Goal: Task Accomplishment & Management: Use online tool/utility

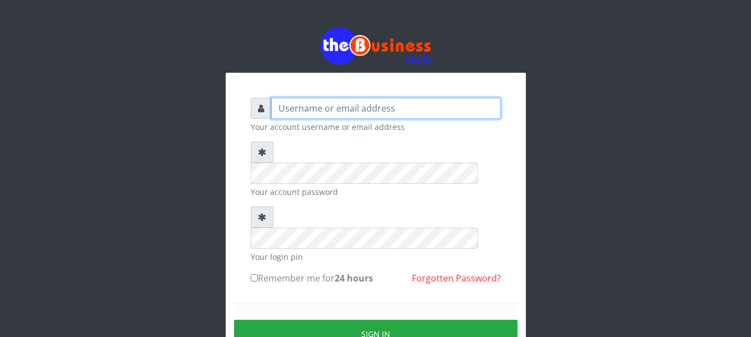
click at [303, 110] on input "text" at bounding box center [386, 108] width 230 height 21
click at [304, 110] on input "text" at bounding box center [386, 108] width 230 height 21
type input "GOLABICHI"
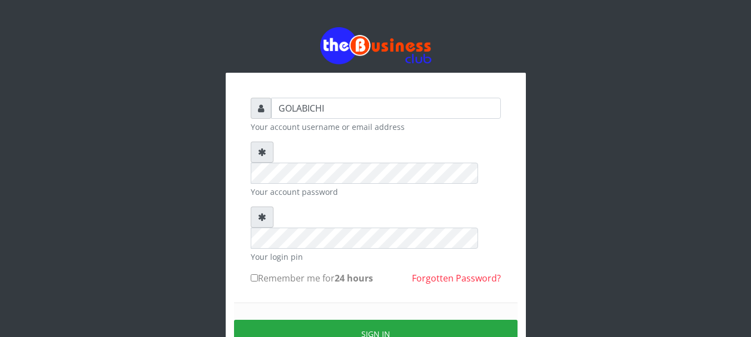
click at [260, 272] on label "Remember me for 24 hours" at bounding box center [312, 278] width 122 height 13
click at [258, 275] on input "Remember me for 24 hours" at bounding box center [254, 278] width 7 height 7
checkbox input "true"
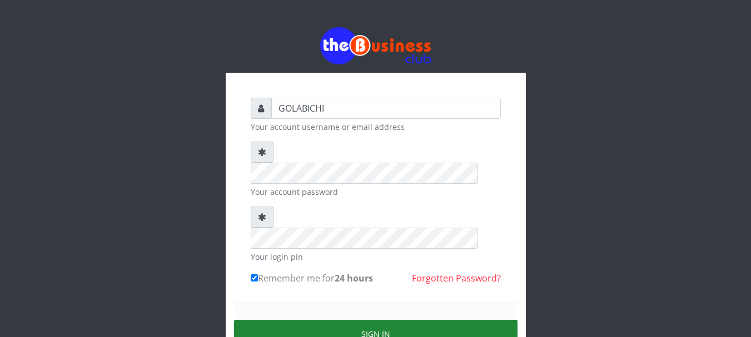
click at [287, 320] on button "Sign in" at bounding box center [375, 334] width 283 height 28
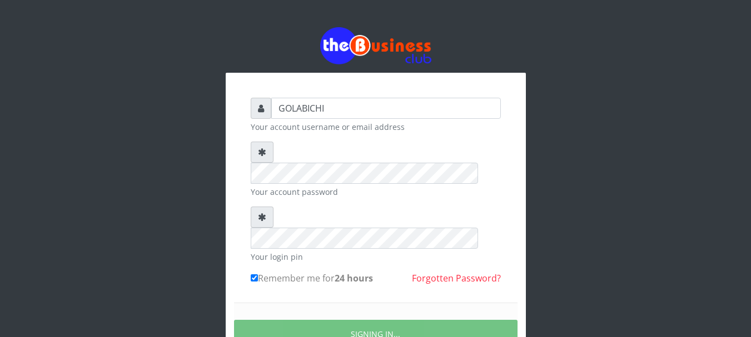
scroll to position [59, 0]
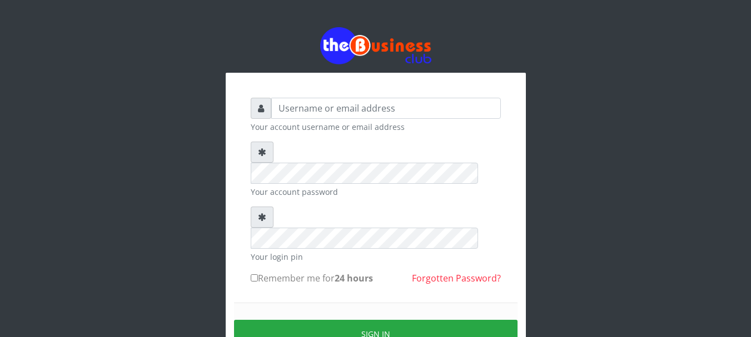
scroll to position [59, 0]
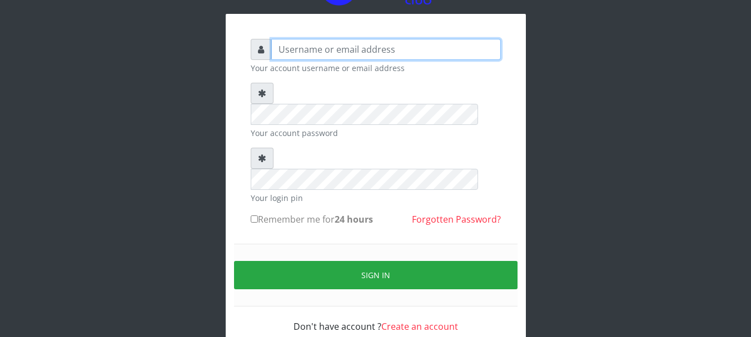
click at [321, 45] on input "text" at bounding box center [386, 49] width 230 height 21
type input "GOLABICHI"
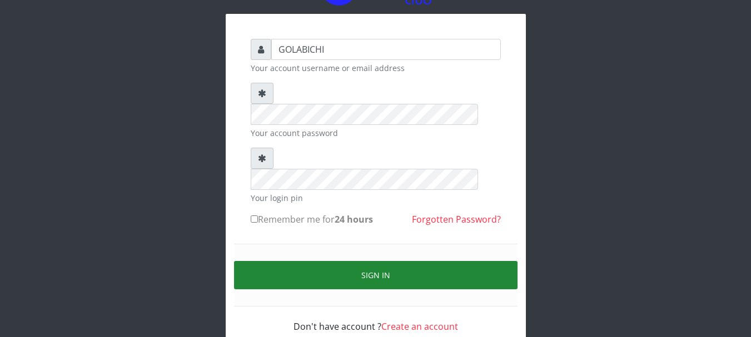
click at [366, 261] on button "Sign in" at bounding box center [375, 275] width 283 height 28
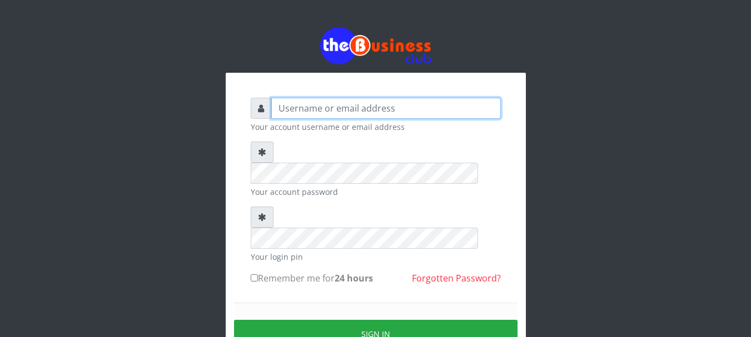
type input "GOLABICHI"
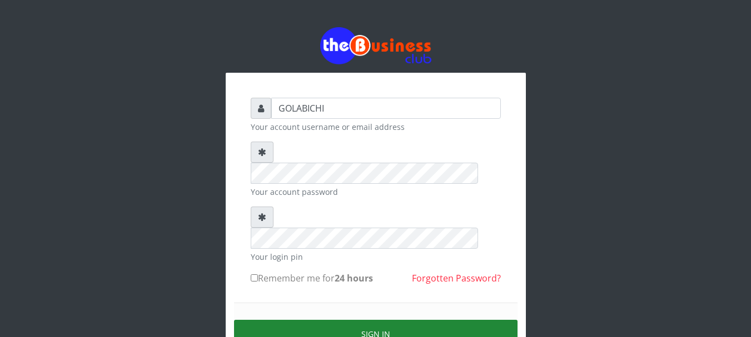
click at [395, 320] on button "Sign in" at bounding box center [375, 334] width 283 height 28
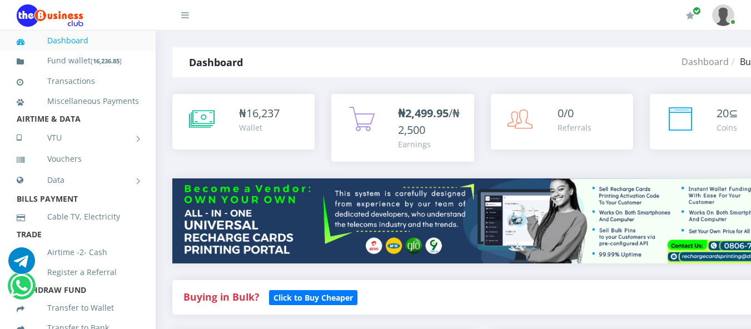
click at [262, 62] on div "Dashboard" at bounding box center [275, 62] width 207 height 30
click at [339, 115] on div "₦2,499.95 /₦2,500 Earnings" at bounding box center [402, 128] width 142 height 68
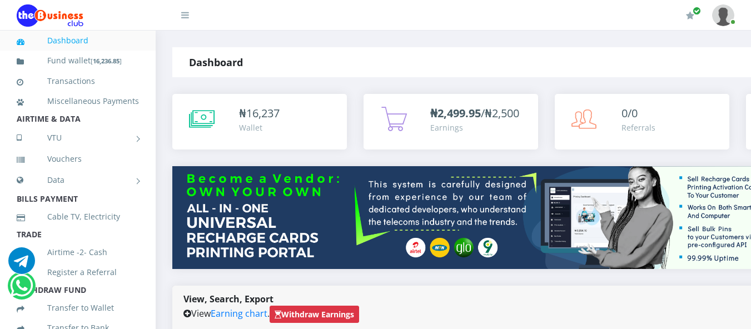
click at [284, 183] on img at bounding box center [546, 217] width 748 height 103
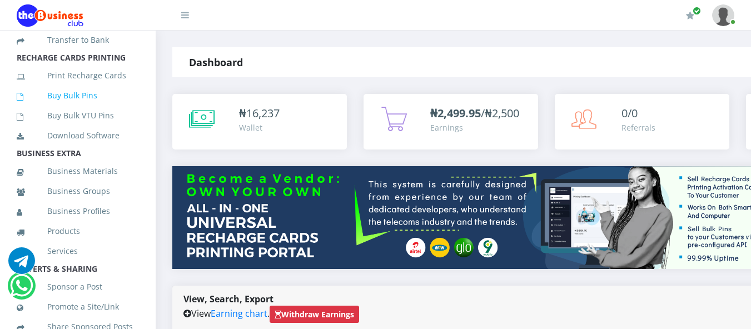
click at [81, 108] on link "Buy Bulk Pins" at bounding box center [78, 96] width 122 height 26
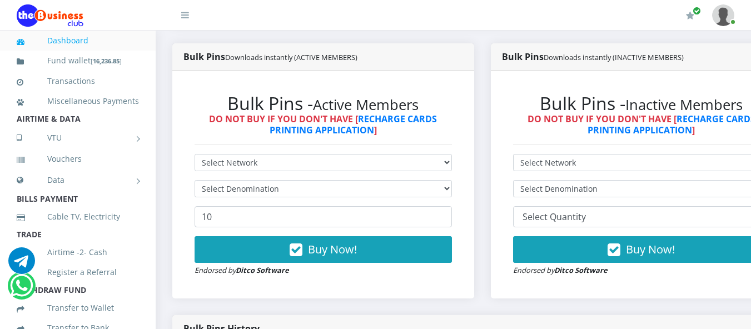
scroll to position [576, 0]
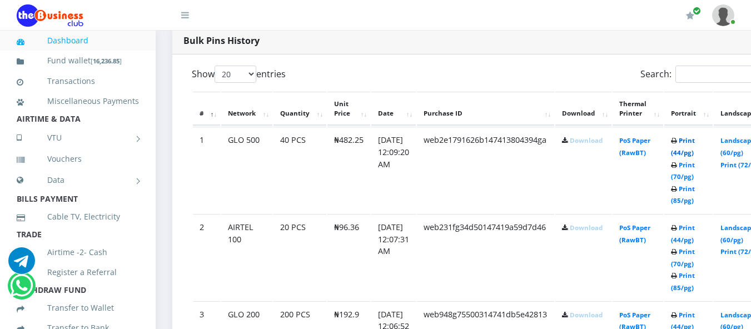
click at [695, 155] on link "Print (44/pg)" at bounding box center [683, 146] width 24 height 21
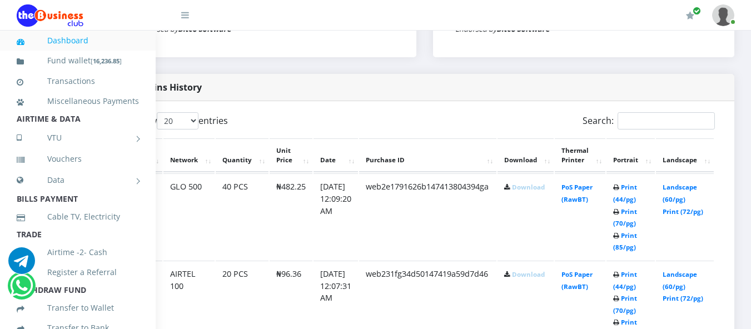
scroll to position [529, 74]
click at [623, 192] on link "Print (44/pg)" at bounding box center [625, 193] width 24 height 21
click at [686, 209] on link "Print (72/pg)" at bounding box center [683, 211] width 41 height 8
click at [576, 195] on td "PoS Paper (RawBT)" at bounding box center [580, 216] width 51 height 86
click at [573, 190] on link "PoS Paper (RawBT)" at bounding box center [576, 193] width 31 height 21
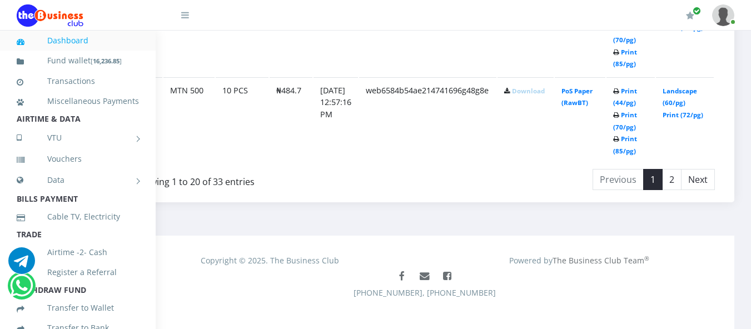
scroll to position [2294, 74]
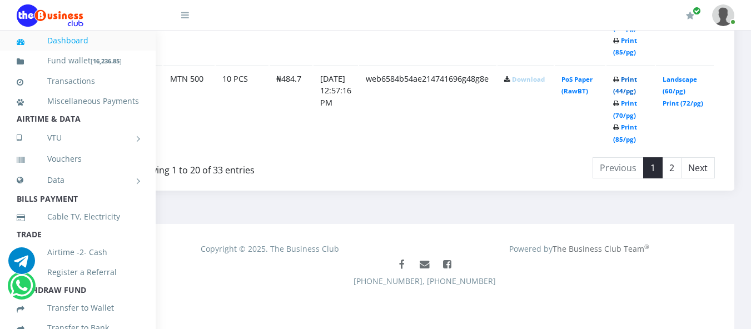
click at [625, 91] on link "Print (44/pg)" at bounding box center [625, 85] width 24 height 21
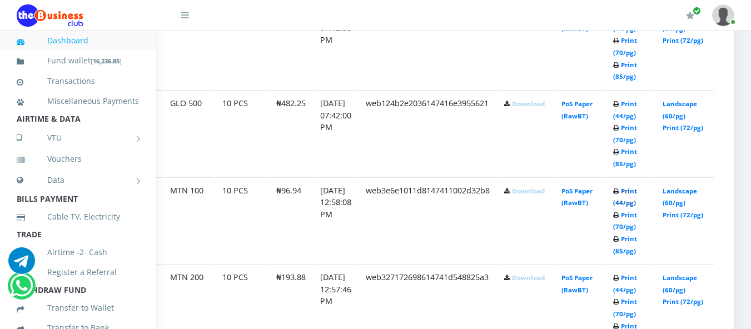
click at [626, 194] on link "Print (44/pg)" at bounding box center [625, 197] width 24 height 21
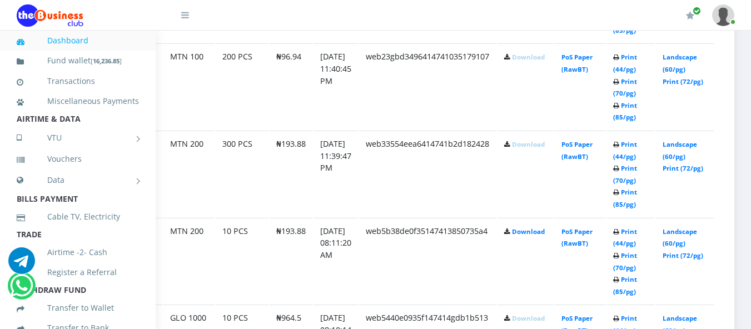
scroll to position [633, 74]
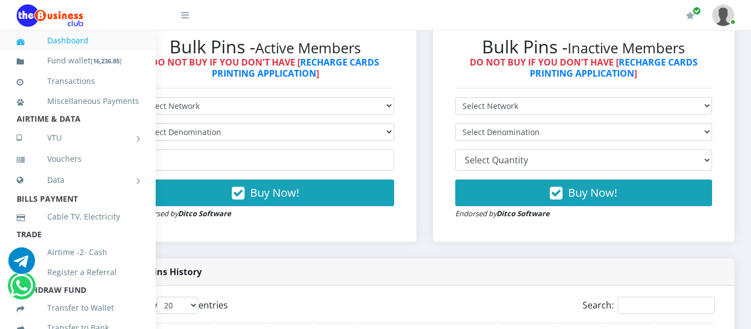
scroll to position [633, 74]
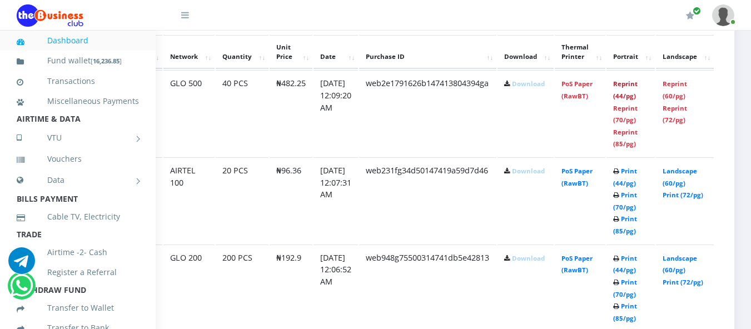
click at [626, 88] on link "Reprint (44/pg)" at bounding box center [625, 89] width 24 height 21
click at [626, 97] on link "Reprint (44/pg)" at bounding box center [625, 89] width 24 height 21
click at [627, 110] on link "Reprint (70/pg)" at bounding box center [625, 114] width 24 height 21
click at [608, 113] on td "Reprint (44/pg) Reprint (70/pg) Reprint (85/pg)" at bounding box center [630, 113] width 48 height 86
click at [630, 94] on link "Reprint (44/pg)" at bounding box center [625, 89] width 24 height 21
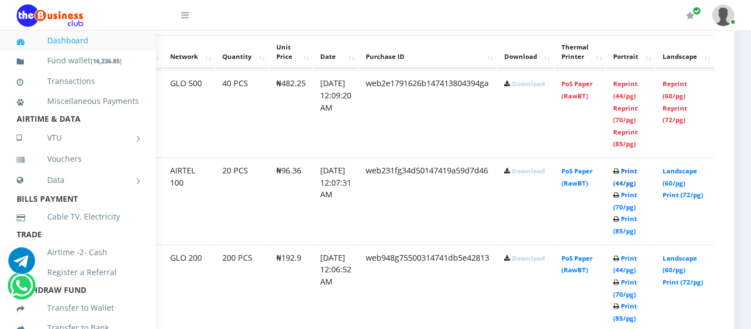
click at [627, 181] on link "Print (44/pg)" at bounding box center [625, 177] width 24 height 21
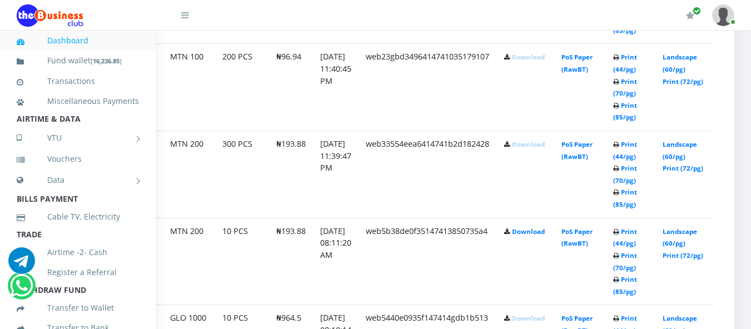
scroll to position [633, 74]
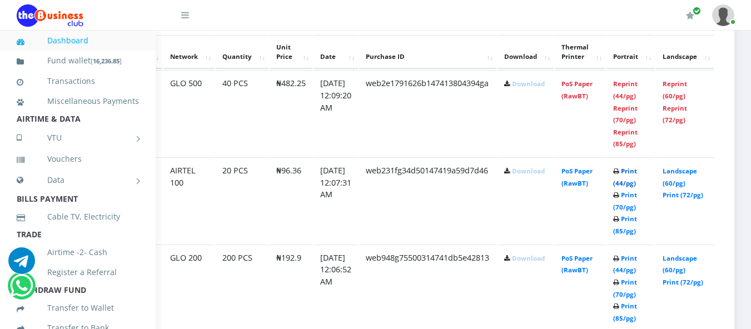
click at [619, 185] on link "Print (44/pg)" at bounding box center [625, 177] width 24 height 21
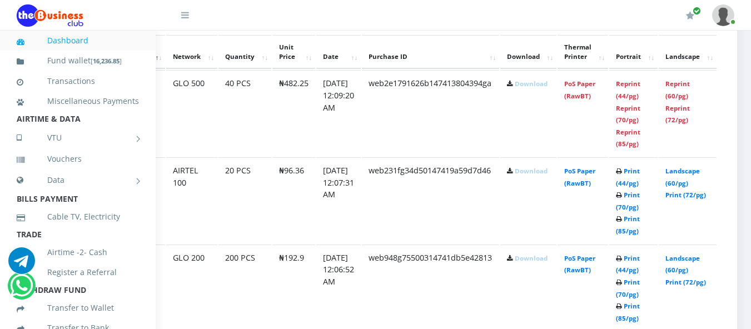
scroll to position [633, 56]
click at [639, 260] on link "Print (44/pg)" at bounding box center [627, 264] width 24 height 21
click at [643, 156] on td "Print (44/pg) Print (70/pg) Print (85/pg)" at bounding box center [633, 113] width 48 height 86
click at [639, 148] on b "Print (44/pg) Print (70/pg) Print (85/pg)" at bounding box center [627, 113] width 24 height 68
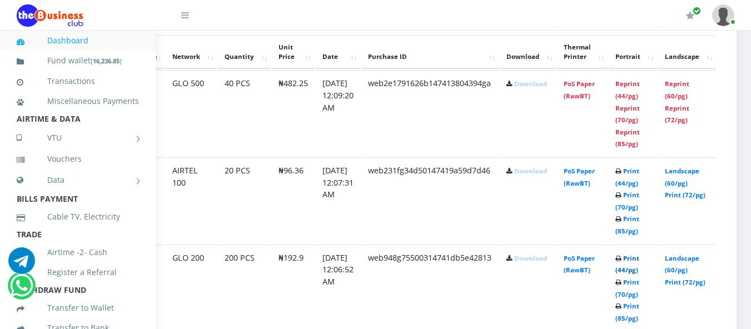
click at [639, 258] on link "Print (44/pg)" at bounding box center [627, 264] width 24 height 21
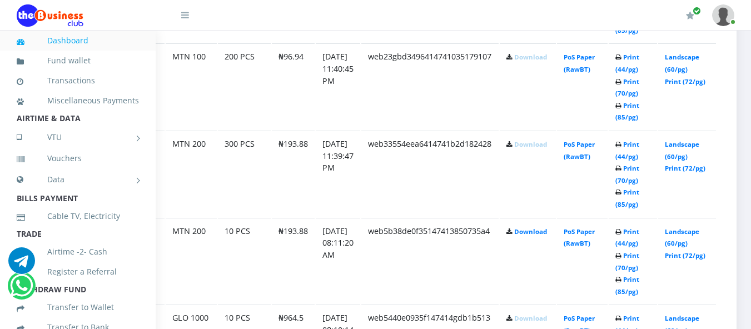
scroll to position [908, 56]
click at [639, 72] on link "Print (44/pg)" at bounding box center [627, 63] width 24 height 21
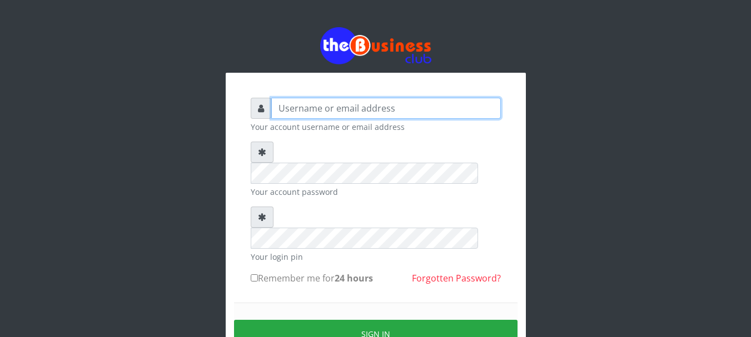
type input "GOLABICHI"
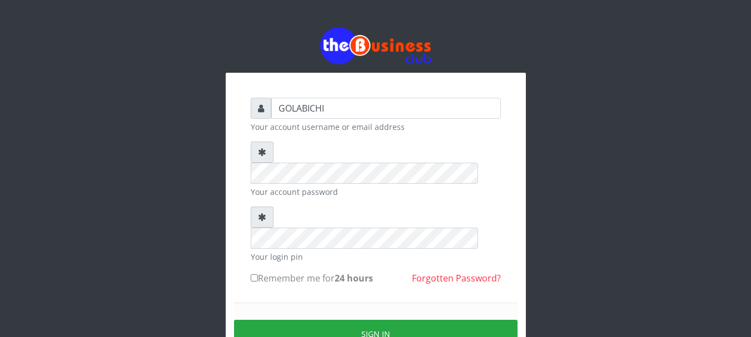
click at [276, 272] on label "Remember me for 24 hours" at bounding box center [312, 278] width 122 height 13
click at [258, 275] on input "Remember me for 24 hours" at bounding box center [254, 278] width 7 height 7
checkbox input "true"
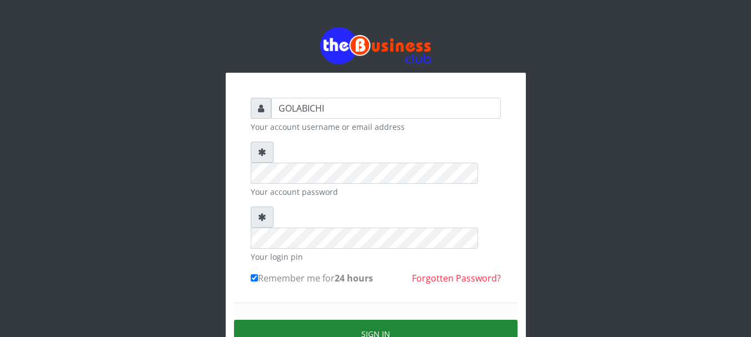
click at [298, 320] on button "Sign in" at bounding box center [375, 334] width 283 height 28
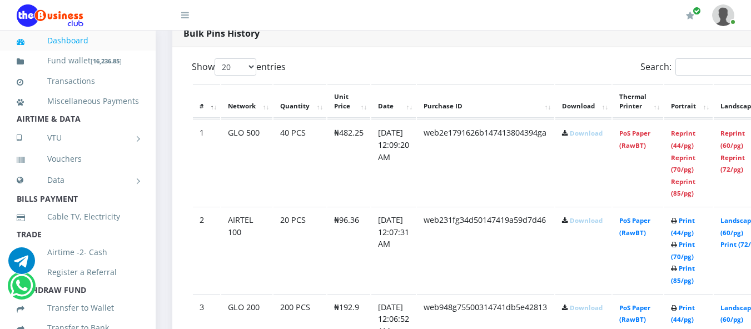
scroll to position [871, 0]
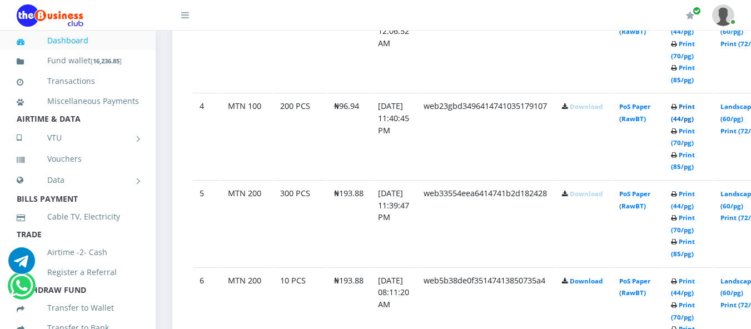
click at [695, 121] on link "Print (44/pg)" at bounding box center [683, 112] width 24 height 21
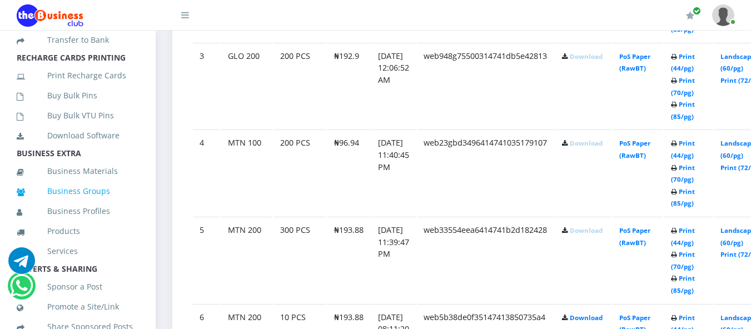
scroll to position [871, 0]
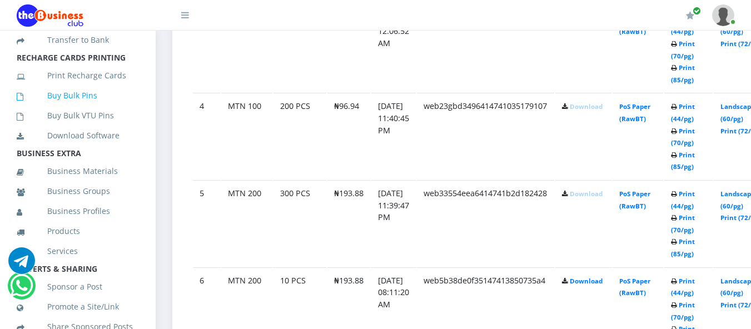
click at [79, 108] on link "Buy Bulk Pins" at bounding box center [78, 96] width 122 height 26
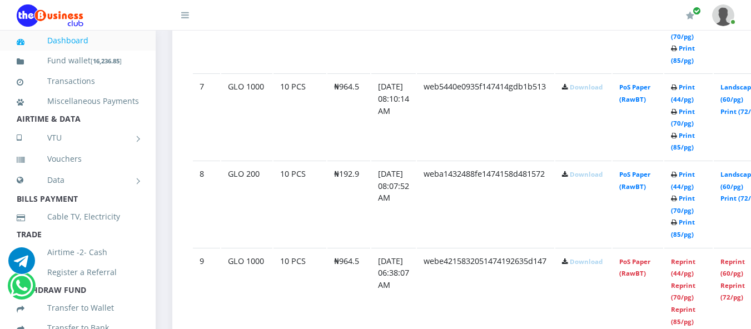
scroll to position [864, 0]
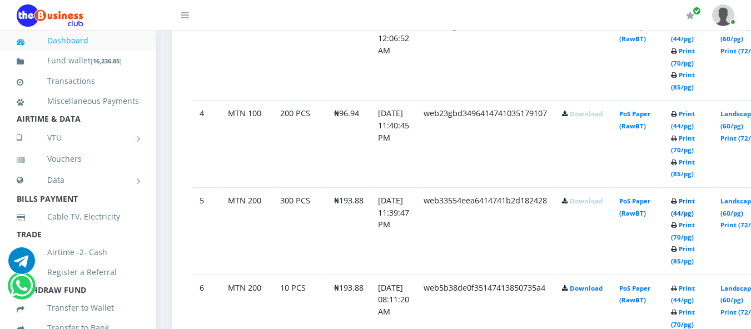
click at [695, 207] on link "Print (44/pg)" at bounding box center [683, 207] width 24 height 21
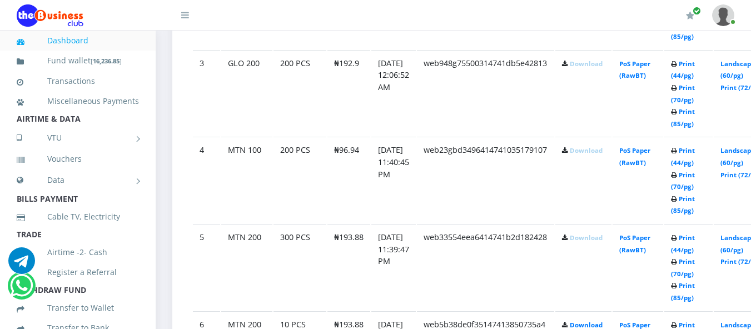
scroll to position [864, 0]
